Goal: Task Accomplishment & Management: Use online tool/utility

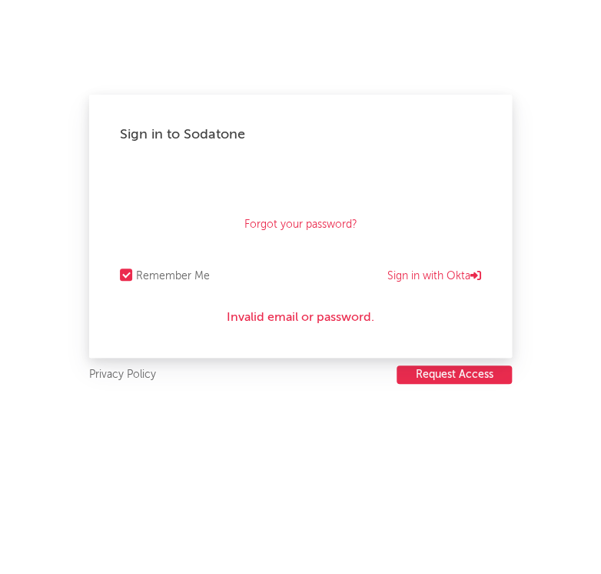
click at [430, 200] on div "Forgot your password?" at bounding box center [300, 205] width 361 height 77
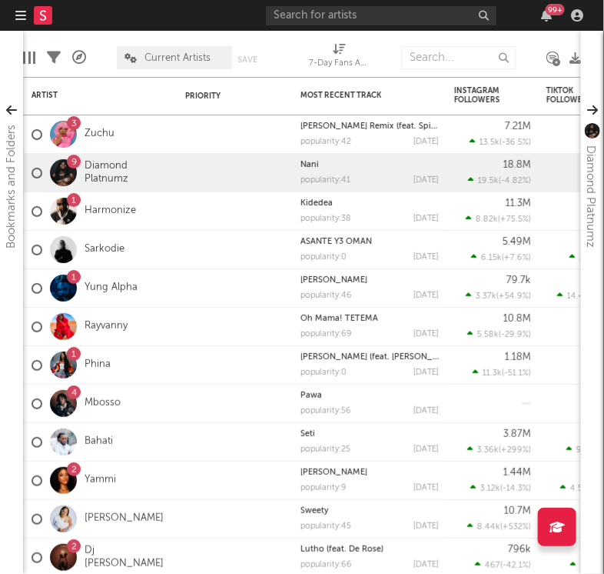
click at [23, 14] on icon "button" at bounding box center [20, 15] width 11 height 12
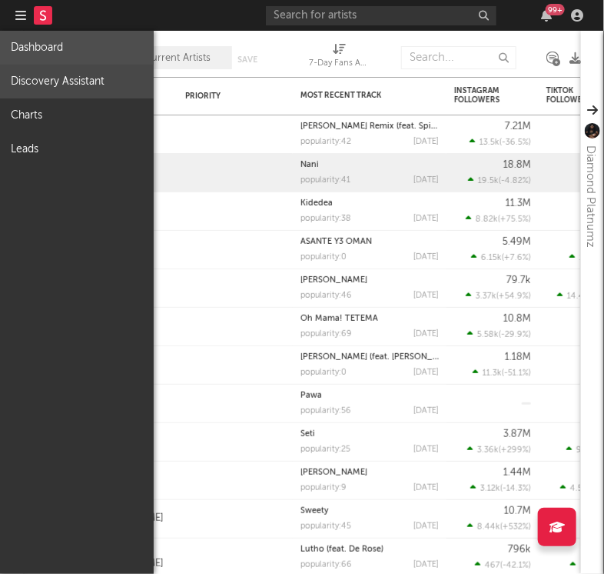
click at [55, 83] on link "Discovery Assistant" at bounding box center [77, 82] width 154 height 34
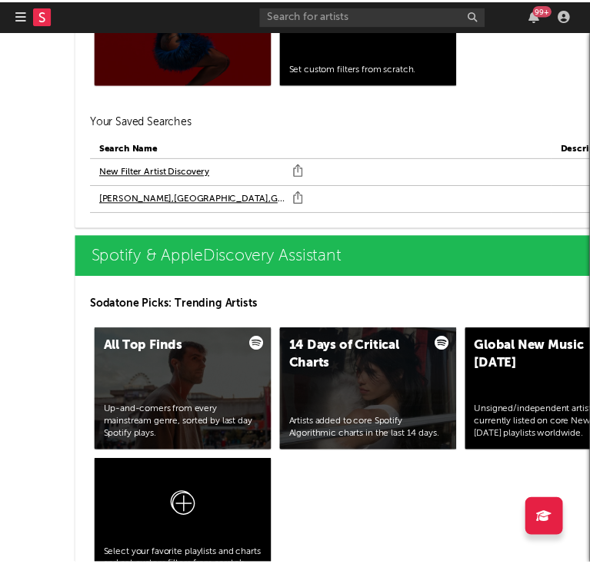
scroll to position [1743, 0]
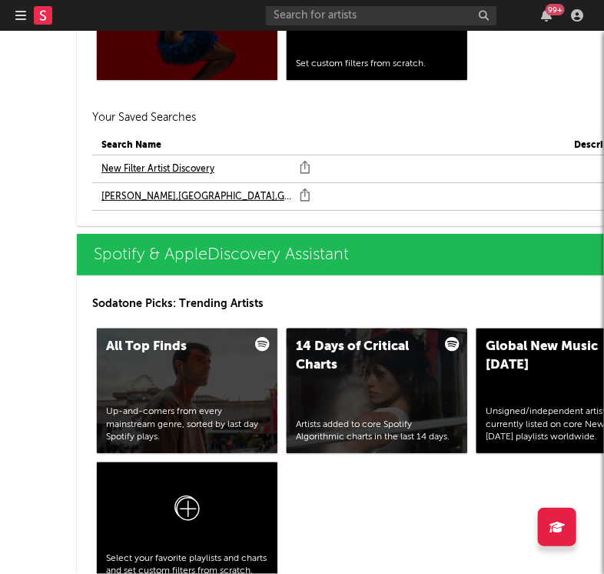
click at [145, 172] on link "New Filter Artist Discovery" at bounding box center [158, 169] width 113 height 18
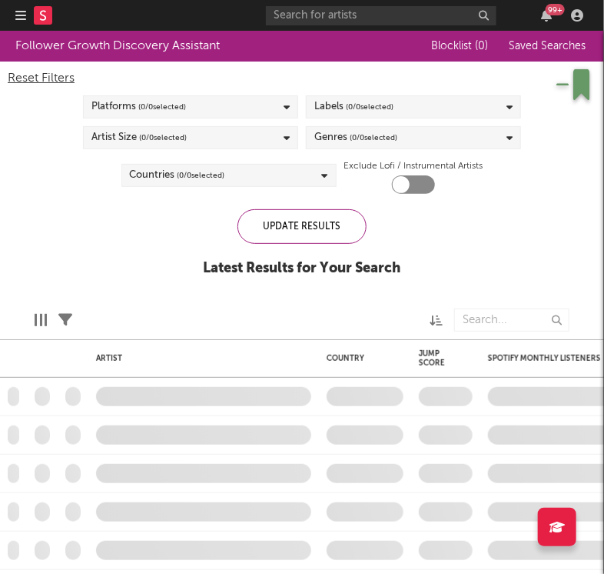
checkbox input "true"
